Goal: Task Accomplishment & Management: Complete application form

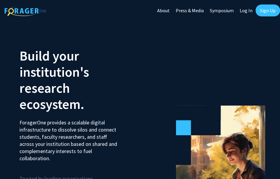
click at [268, 8] on link "Sign Up" at bounding box center [268, 10] width 25 height 12
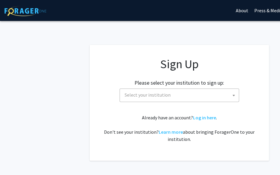
click at [213, 94] on span "Select your institution" at bounding box center [180, 95] width 117 height 12
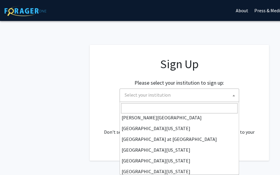
scroll to position [209, 0]
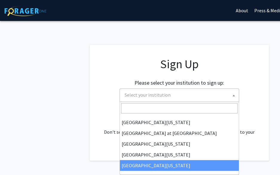
select select "33"
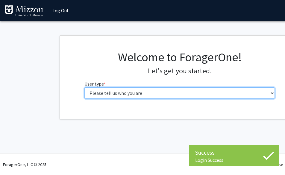
click at [202, 93] on select "Please tell us who you are Undergraduate Student Master's Student Doctoral Cand…" at bounding box center [179, 92] width 191 height 11
select select "5: faculty"
click at [84, 87] on select "Please tell us who you are Undergraduate Student Master's Student Doctoral Cand…" at bounding box center [179, 92] width 191 height 11
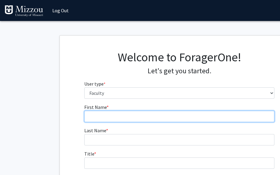
click at [163, 117] on input "First Name * required" at bounding box center [179, 116] width 191 height 11
type input "Stephanie"
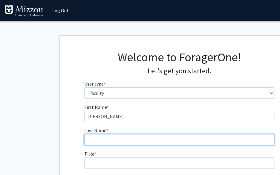
type input "Allen"
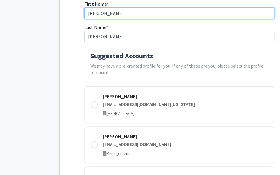
scroll to position [108, 0]
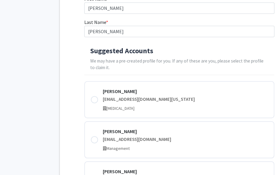
click at [95, 100] on div at bounding box center [94, 99] width 7 height 7
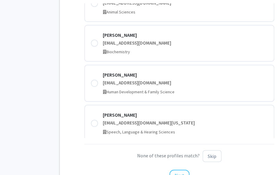
scroll to position [243, 0]
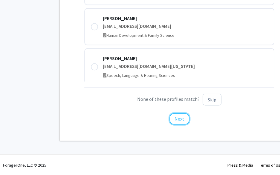
click at [178, 120] on button "Next" at bounding box center [180, 118] width 20 height 11
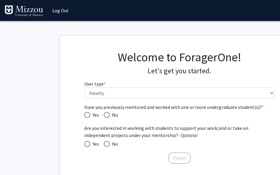
click at [89, 112] on span "Have you previously mentored and worked with one or more undergraduate student(…" at bounding box center [87, 115] width 6 height 6
click at [89, 112] on input "Yes" at bounding box center [87, 115] width 6 height 6
radio input "true"
click at [89, 144] on span at bounding box center [87, 144] width 6 height 6
click at [89, 144] on input "Yes" at bounding box center [87, 144] width 6 height 6
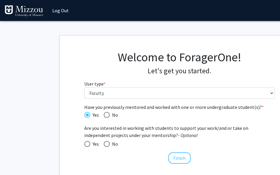
radio input "true"
click at [173, 159] on button "Finish" at bounding box center [179, 157] width 22 height 11
